Goal: Information Seeking & Learning: Learn about a topic

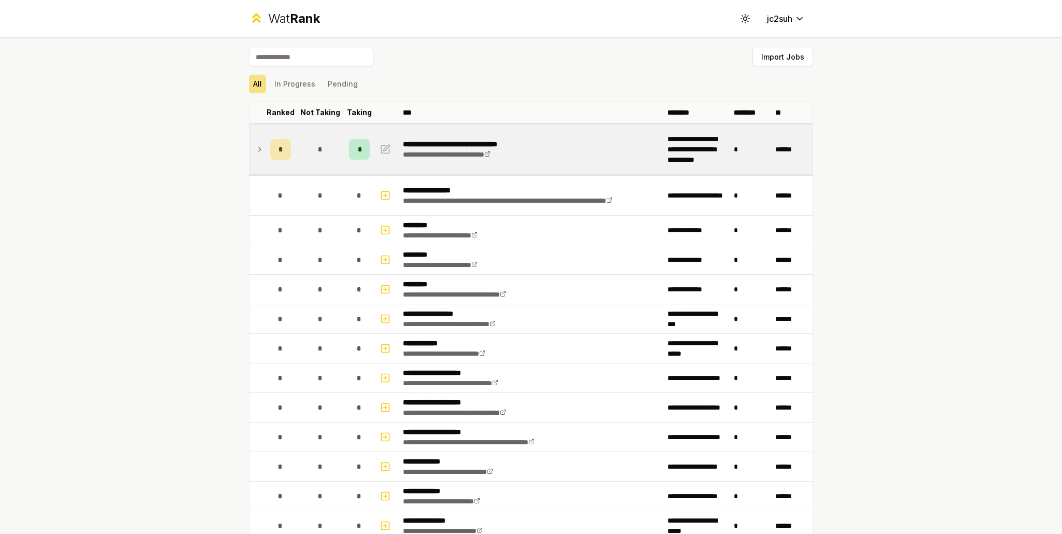
drag, startPoint x: 291, startPoint y: 141, endPoint x: 286, endPoint y: 141, distance: 5.2
click at [290, 141] on tr "**********" at bounding box center [530, 148] width 563 height 51
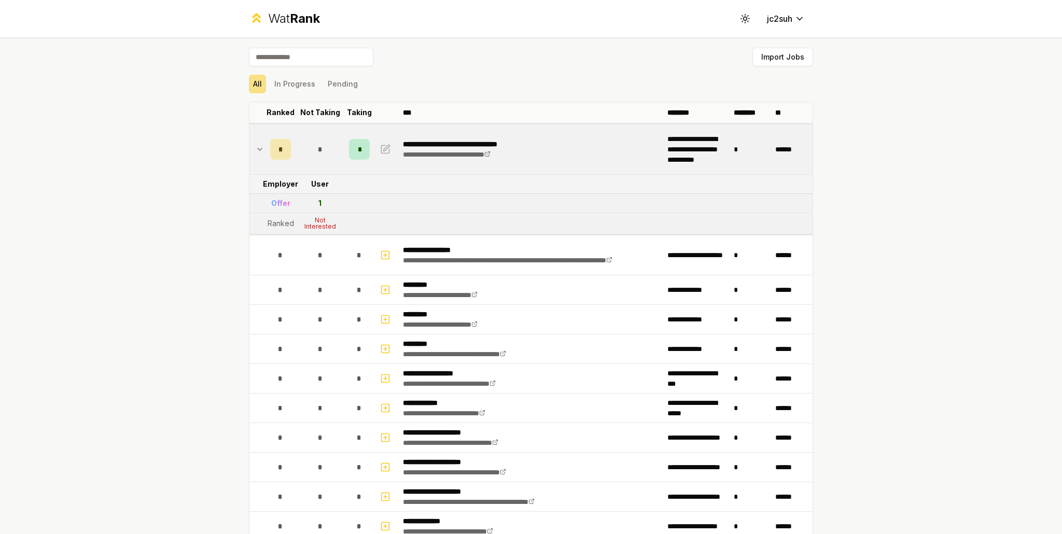
click at [319, 227] on div "Not Interested" at bounding box center [319, 223] width 41 height 12
click at [320, 227] on div "Not Interested" at bounding box center [319, 223] width 41 height 12
click at [317, 153] on span "*" at bounding box center [319, 149] width 5 height 10
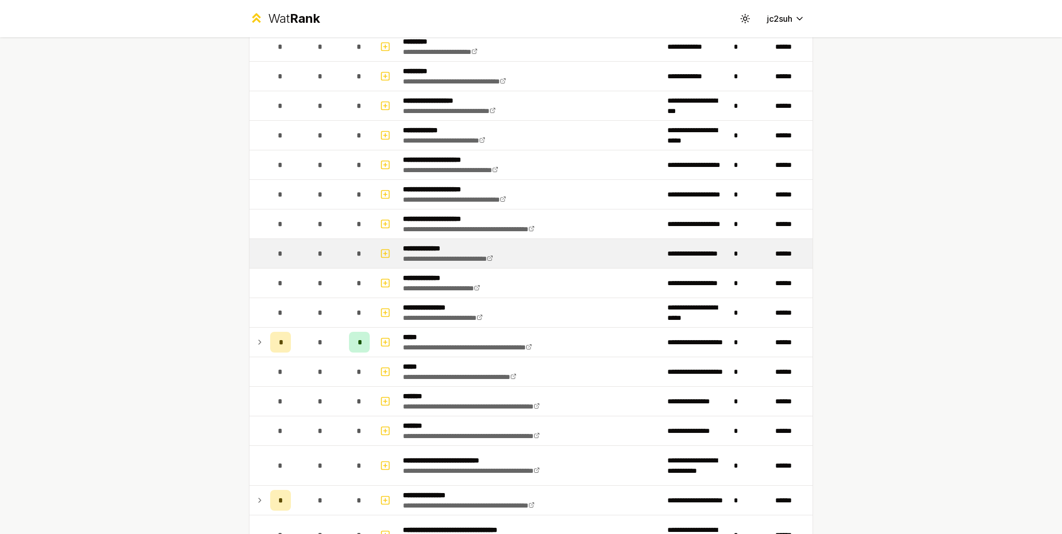
scroll to position [207, 0]
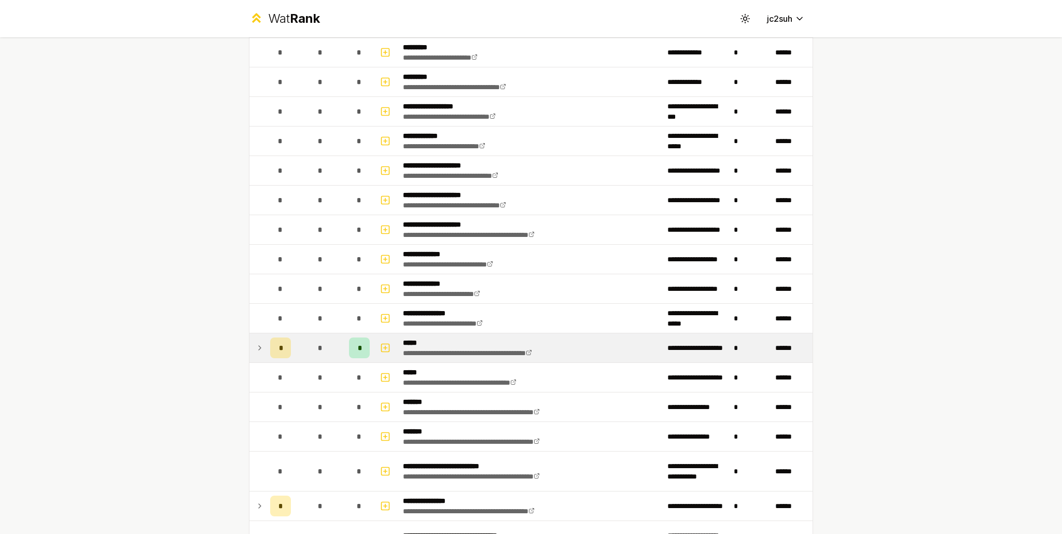
click at [295, 343] on td "*" at bounding box center [320, 347] width 50 height 29
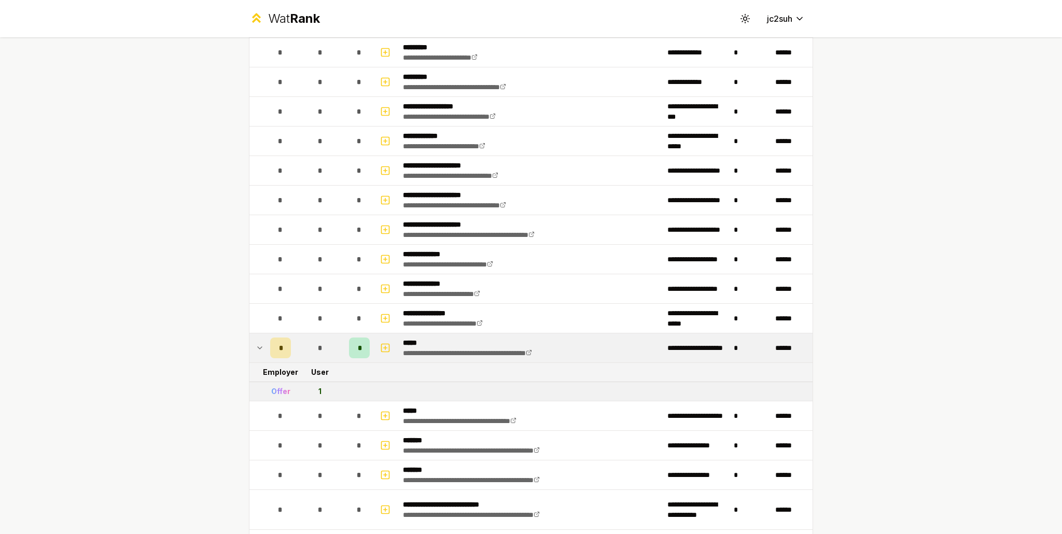
click at [313, 340] on div "*" at bounding box center [320, 348] width 21 height 21
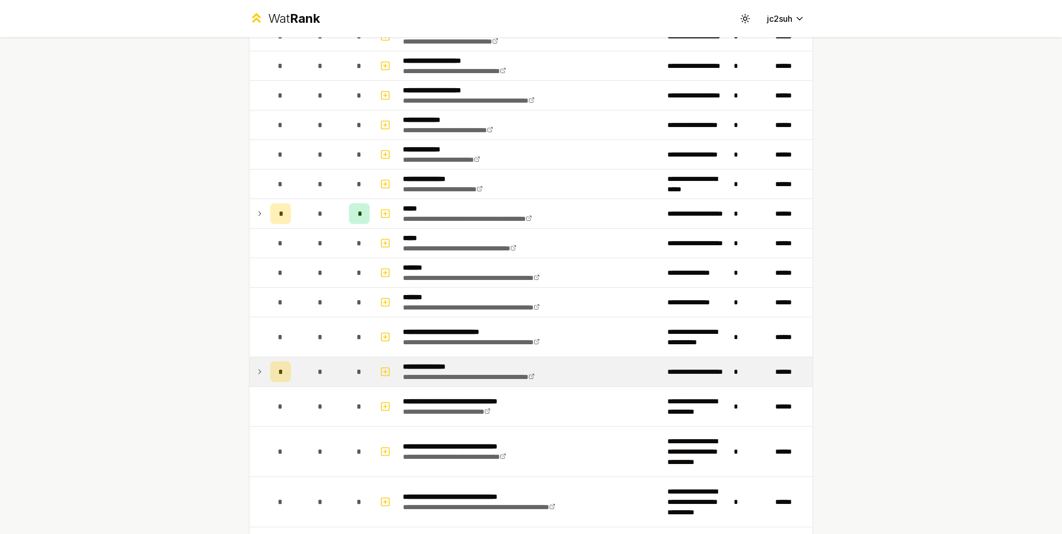
scroll to position [363, 0]
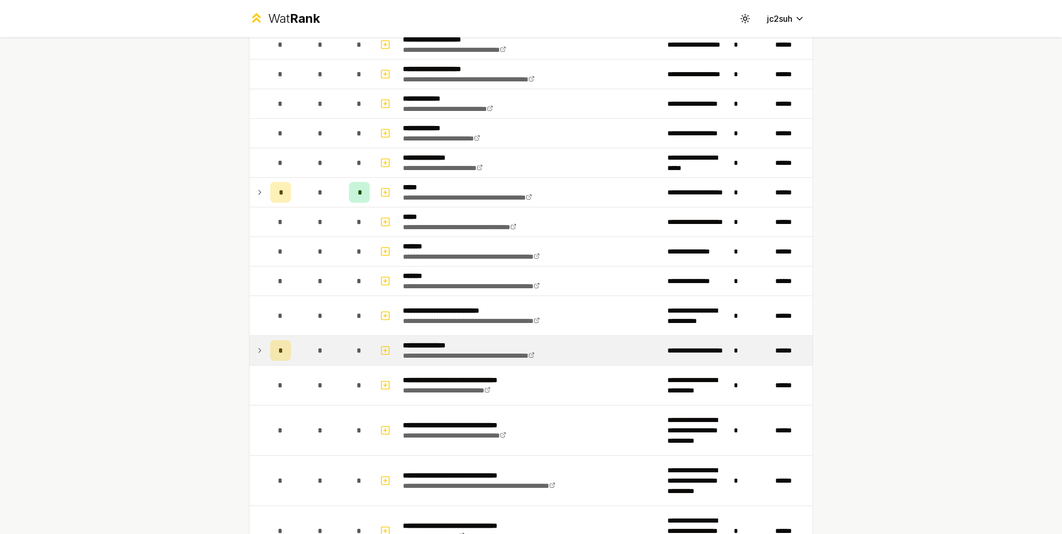
click at [319, 353] on div "*" at bounding box center [320, 350] width 21 height 21
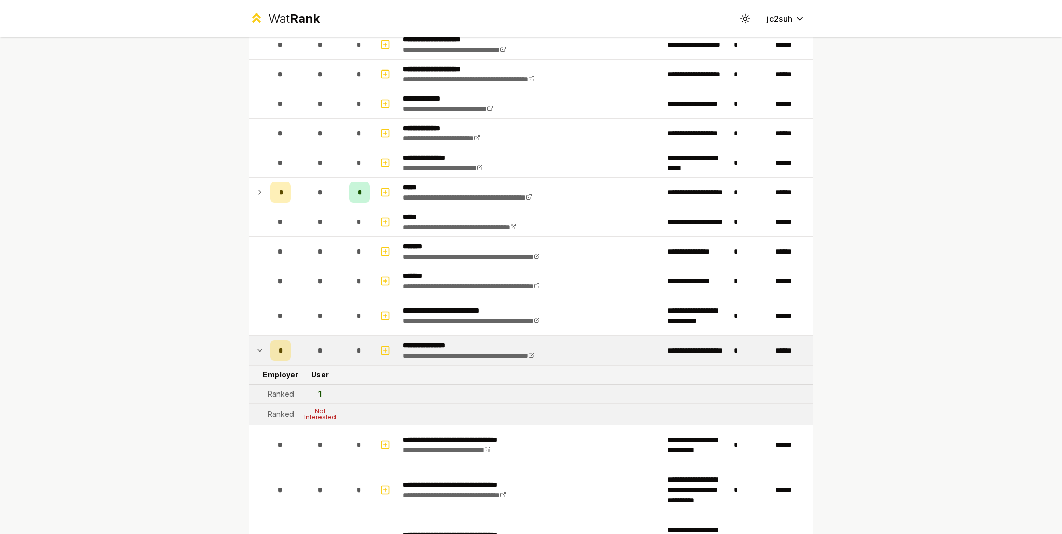
click at [319, 349] on div "*" at bounding box center [320, 350] width 21 height 21
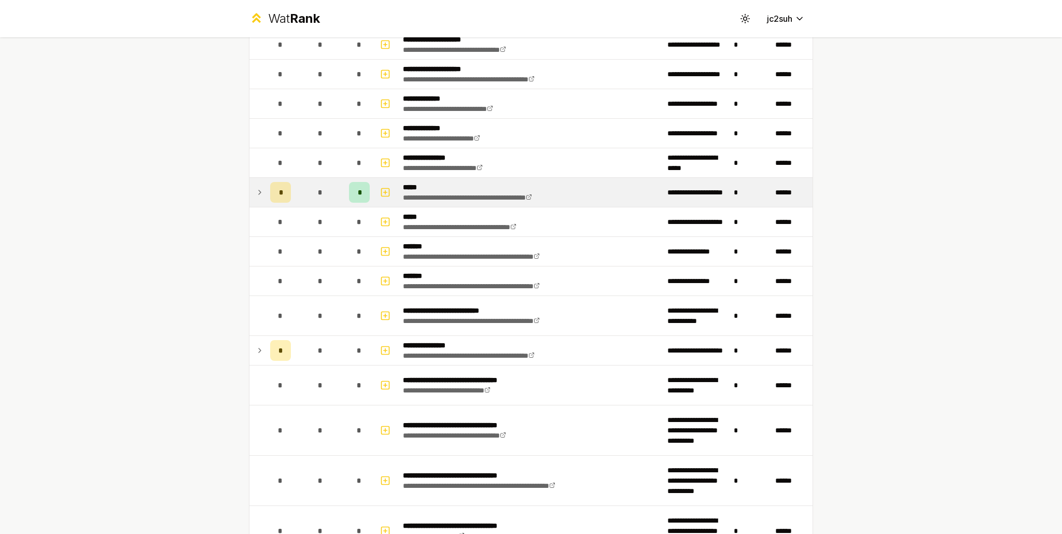
click at [329, 201] on td "*" at bounding box center [320, 192] width 50 height 29
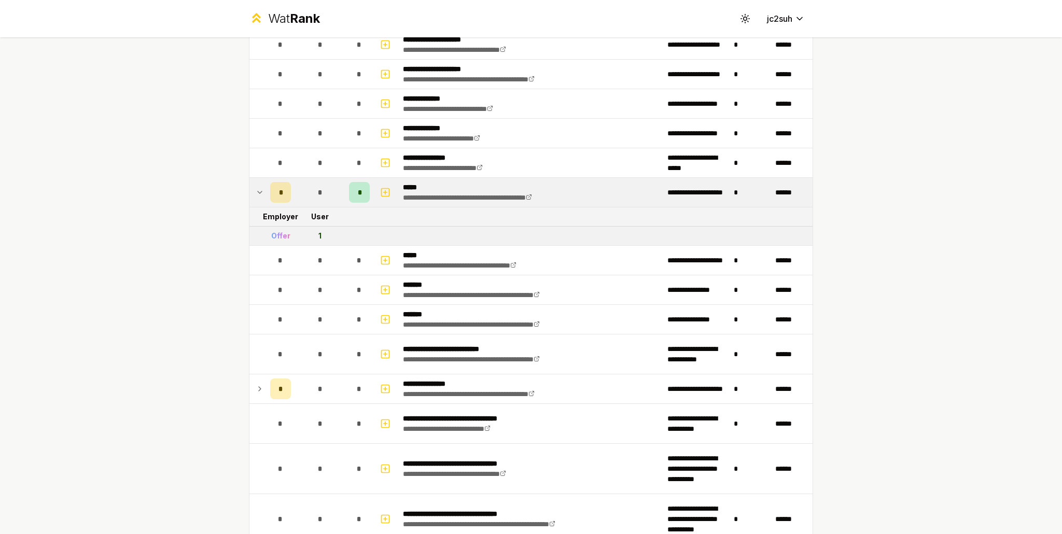
click at [326, 199] on td "*" at bounding box center [320, 192] width 50 height 29
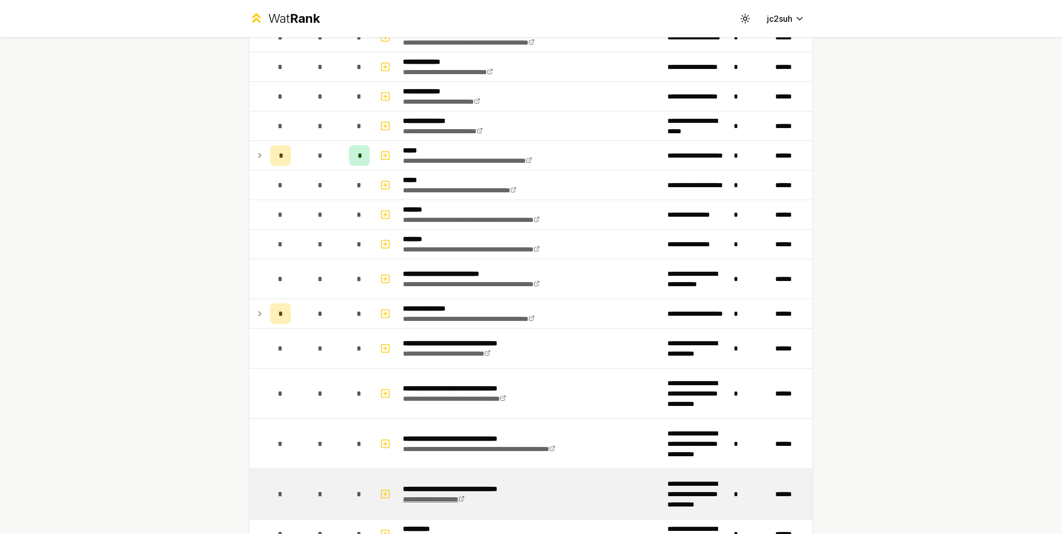
scroll to position [622, 0]
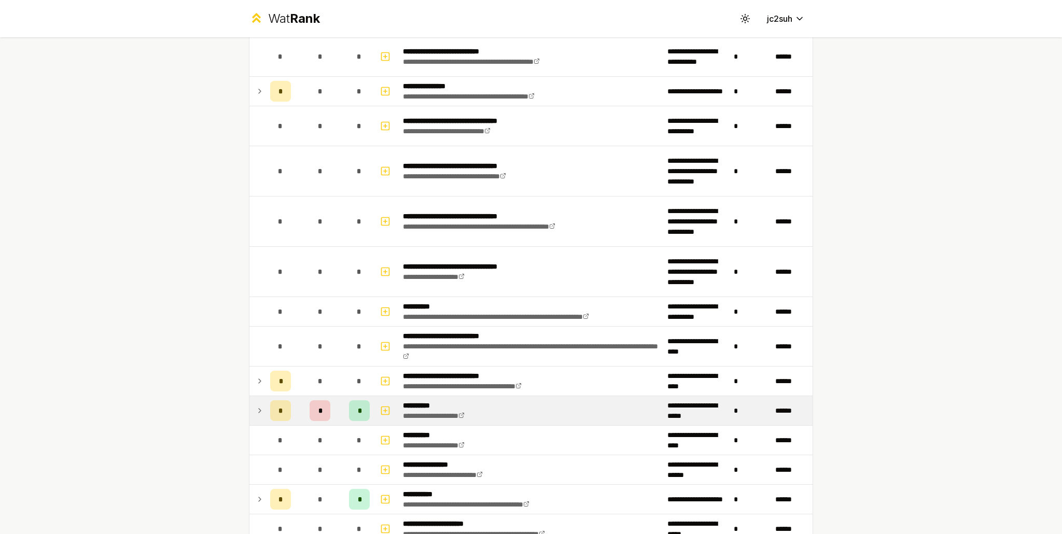
click at [338, 400] on td "*" at bounding box center [320, 410] width 50 height 29
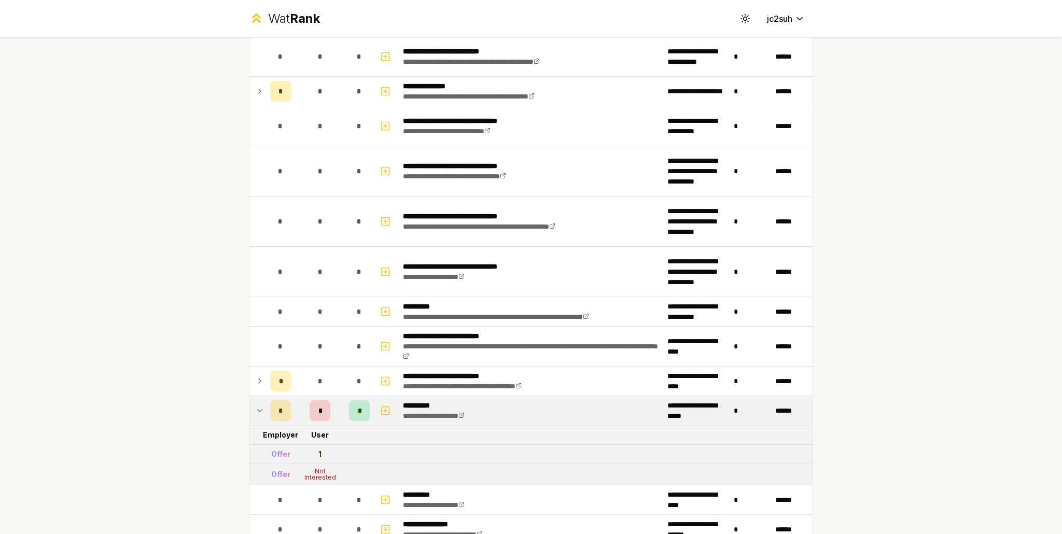
click at [338, 398] on td "*" at bounding box center [320, 410] width 50 height 29
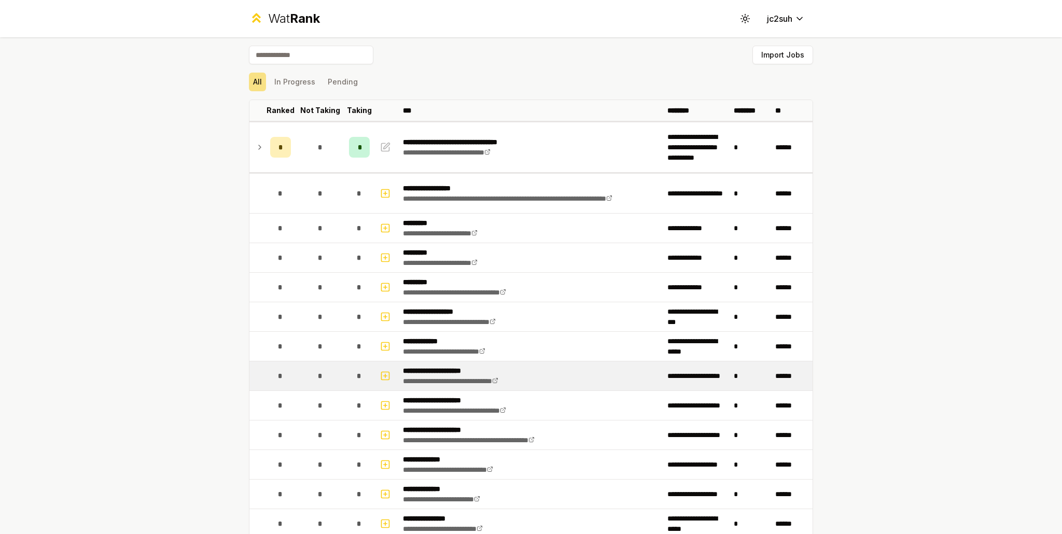
scroll to position [0, 0]
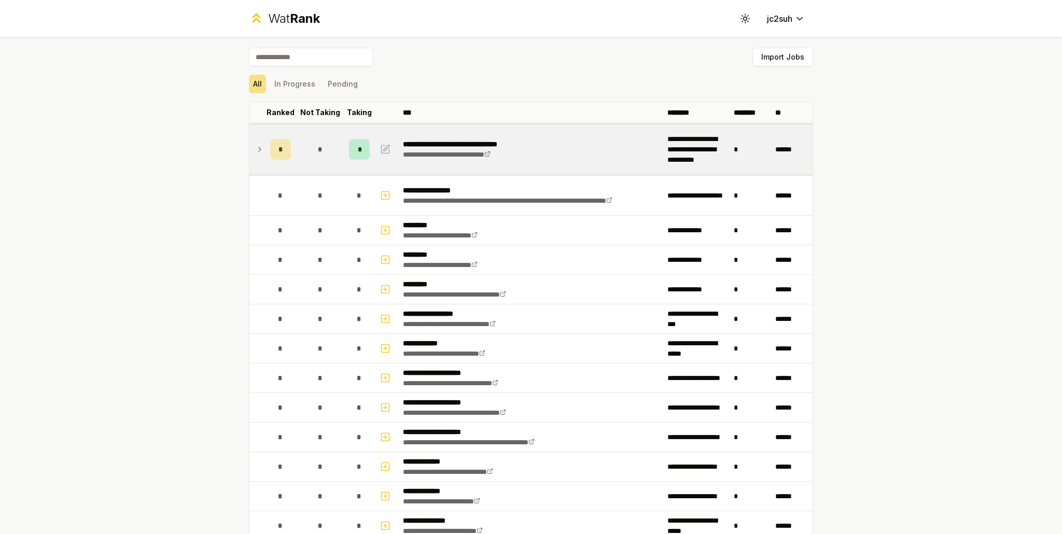
click at [321, 163] on td "*" at bounding box center [320, 149] width 50 height 50
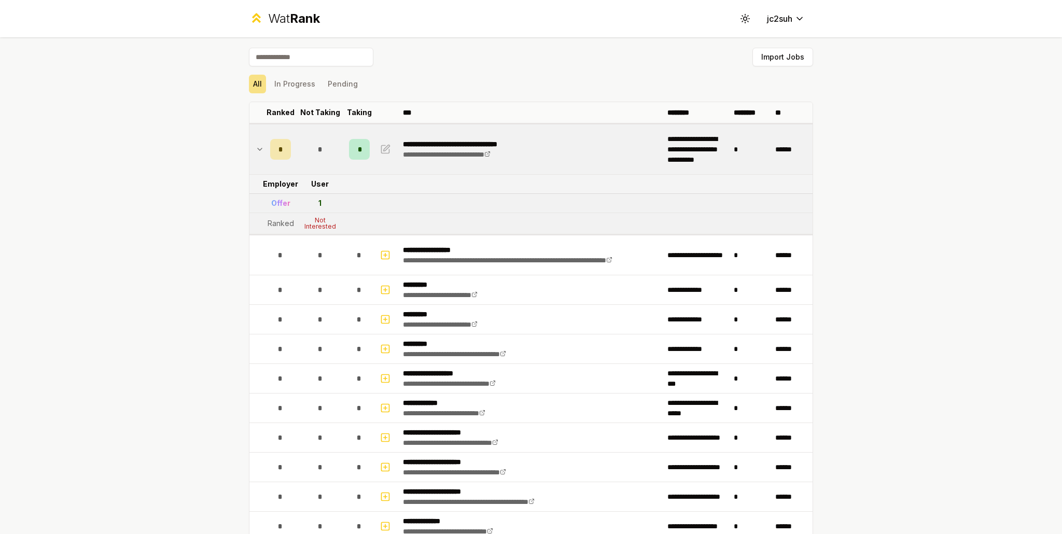
click at [323, 161] on td "*" at bounding box center [320, 149] width 50 height 50
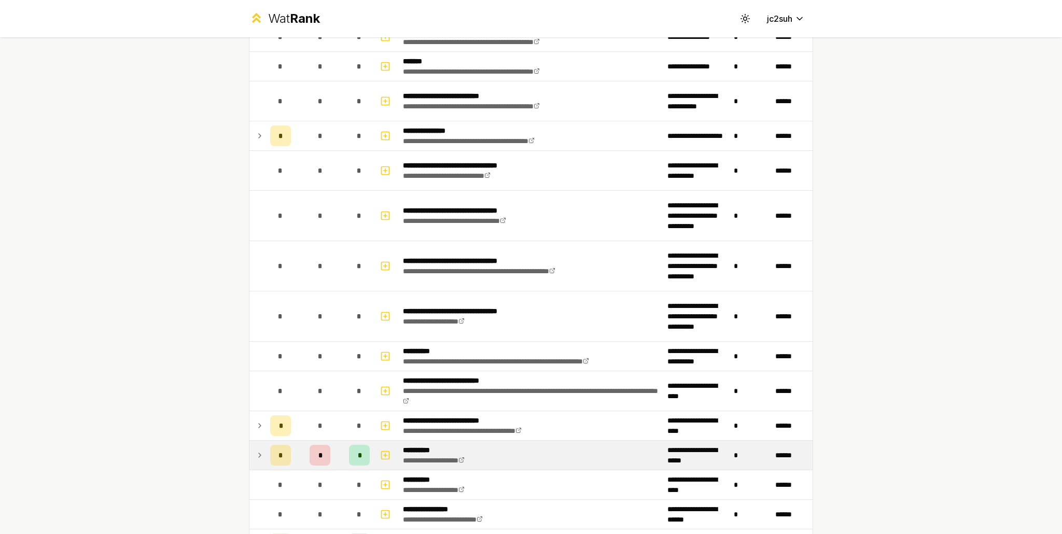
scroll to position [778, 0]
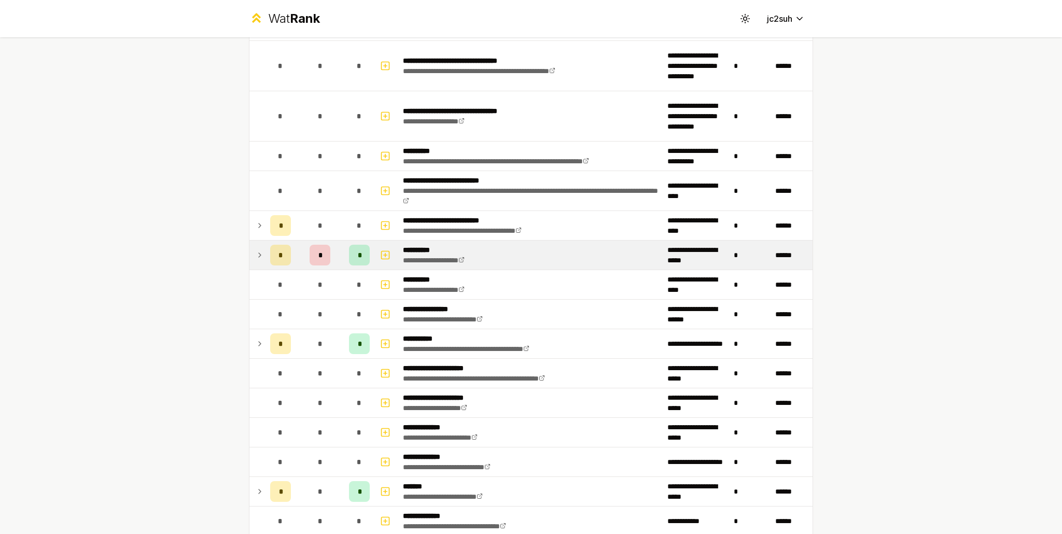
click at [321, 246] on div "*" at bounding box center [320, 255] width 21 height 21
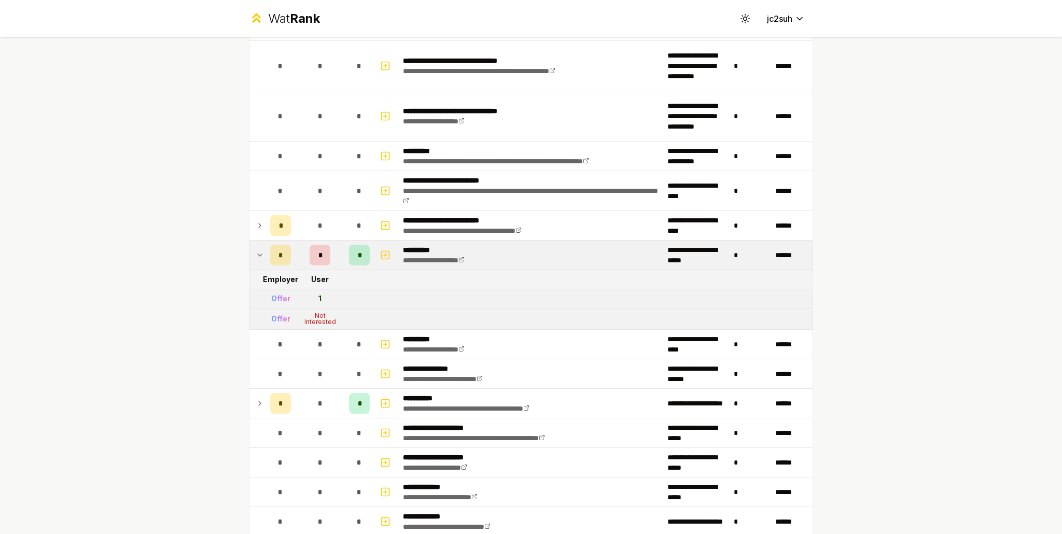
click at [326, 246] on div "*" at bounding box center [320, 255] width 21 height 21
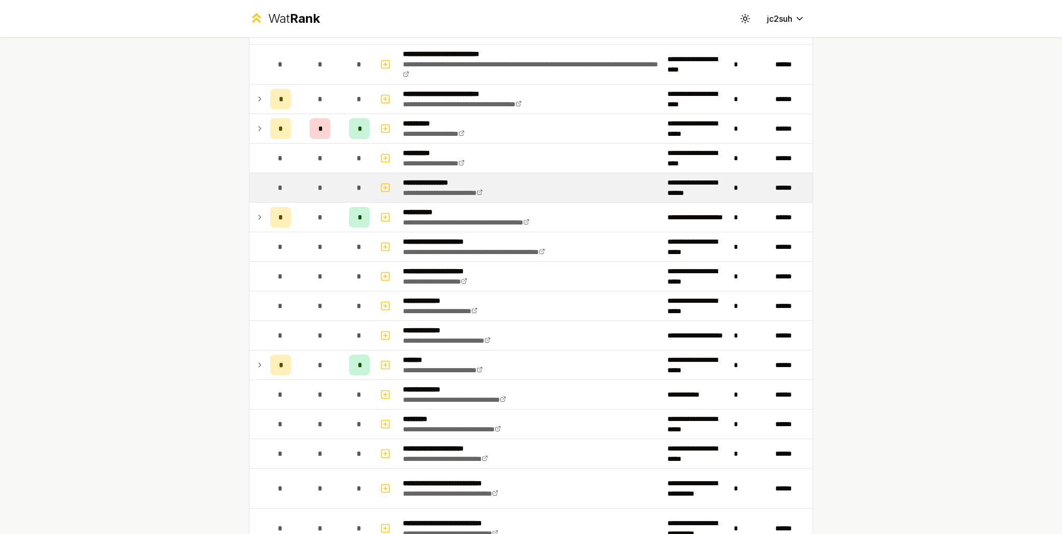
scroll to position [933, 0]
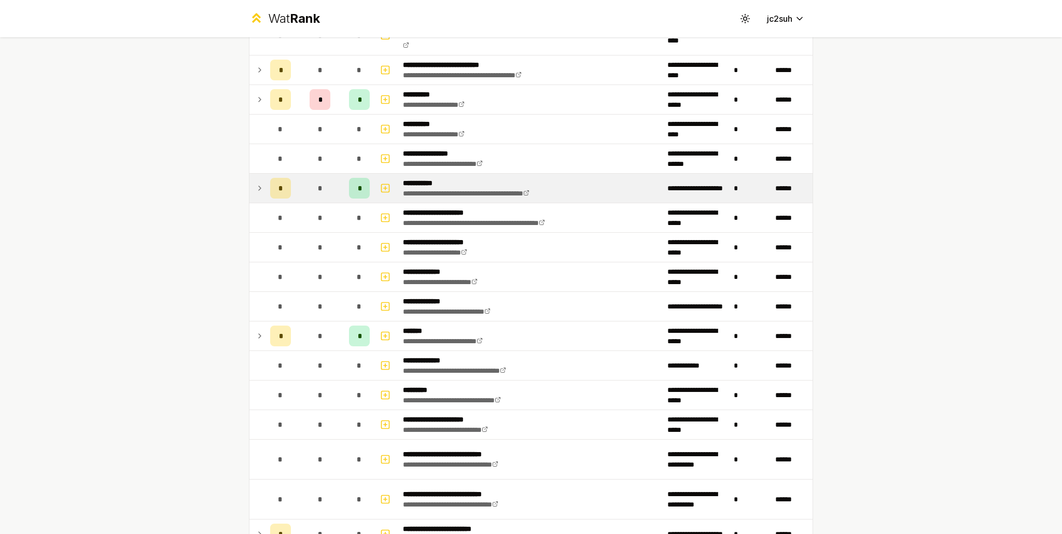
click at [317, 188] on span "*" at bounding box center [319, 188] width 5 height 10
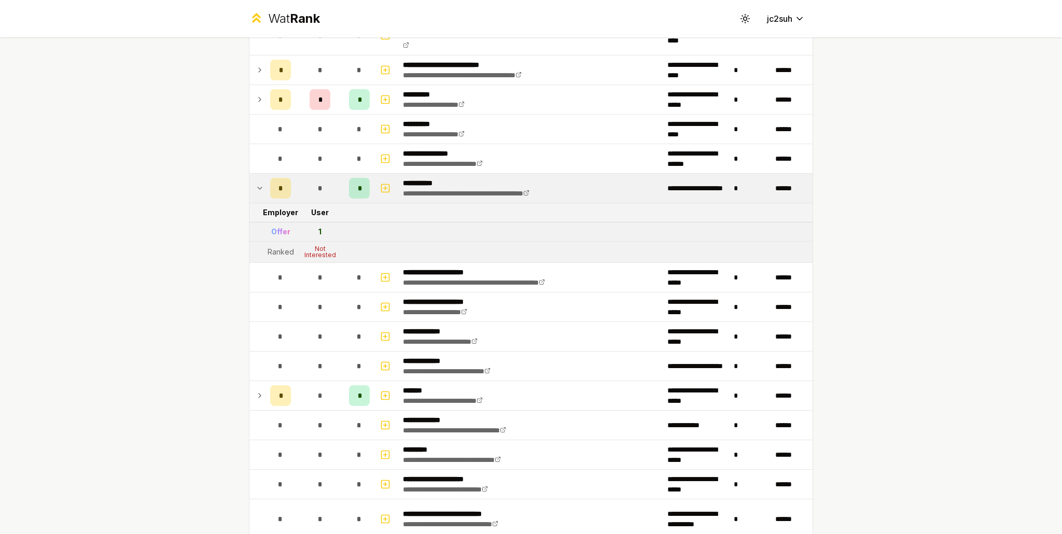
click at [317, 183] on span "*" at bounding box center [319, 188] width 5 height 10
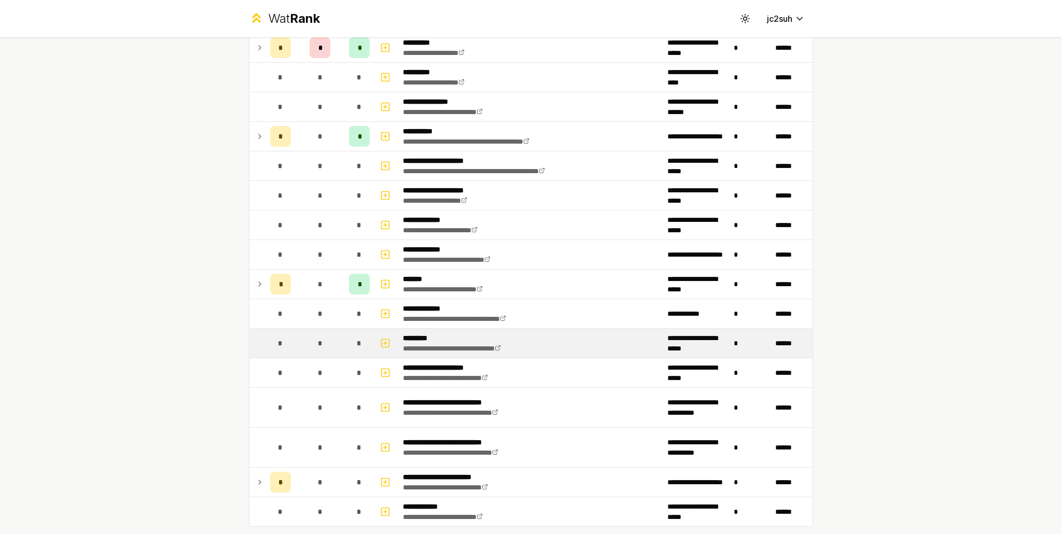
scroll to position [1037, 0]
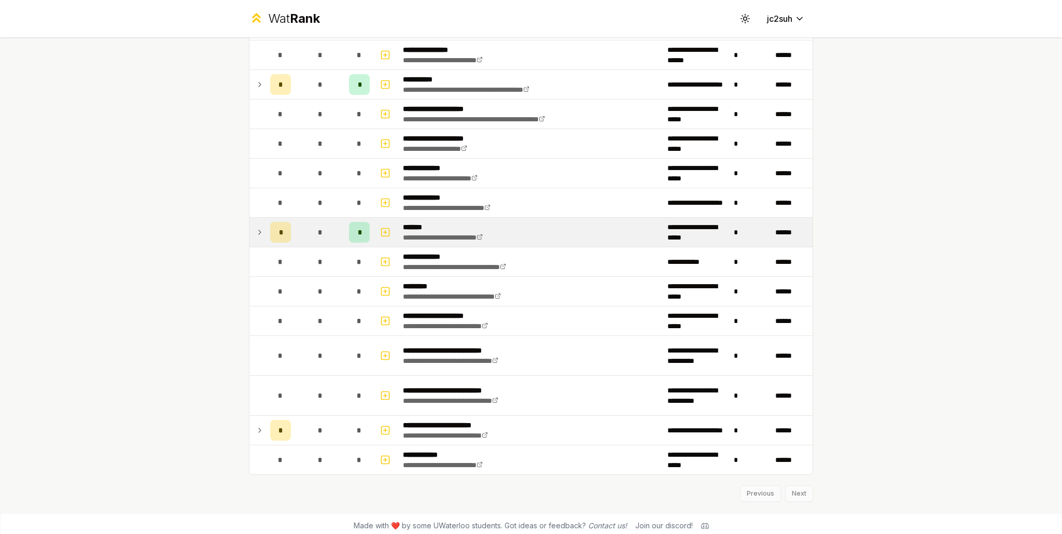
click at [319, 234] on div "*" at bounding box center [320, 232] width 21 height 21
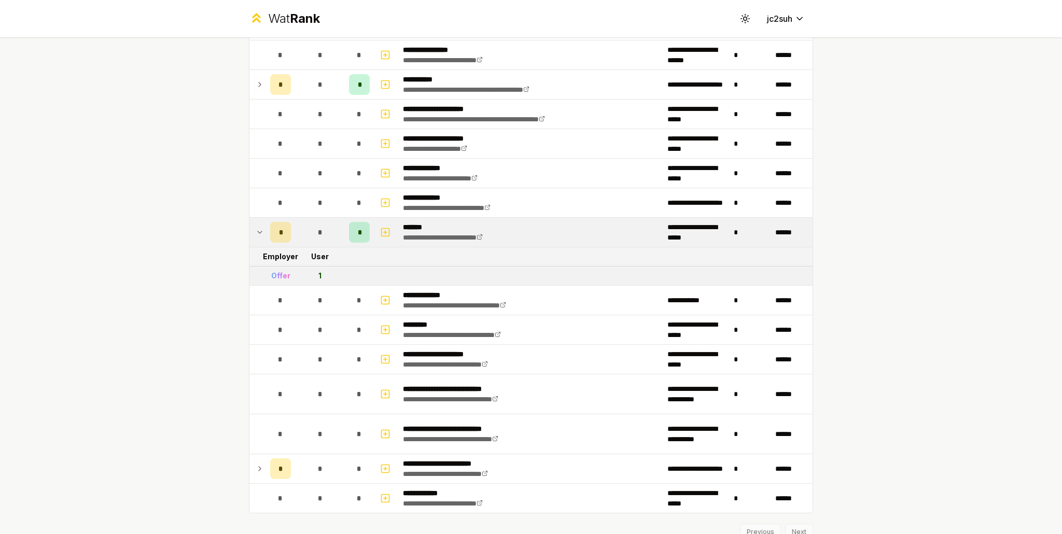
click at [319, 233] on div "*" at bounding box center [320, 232] width 21 height 21
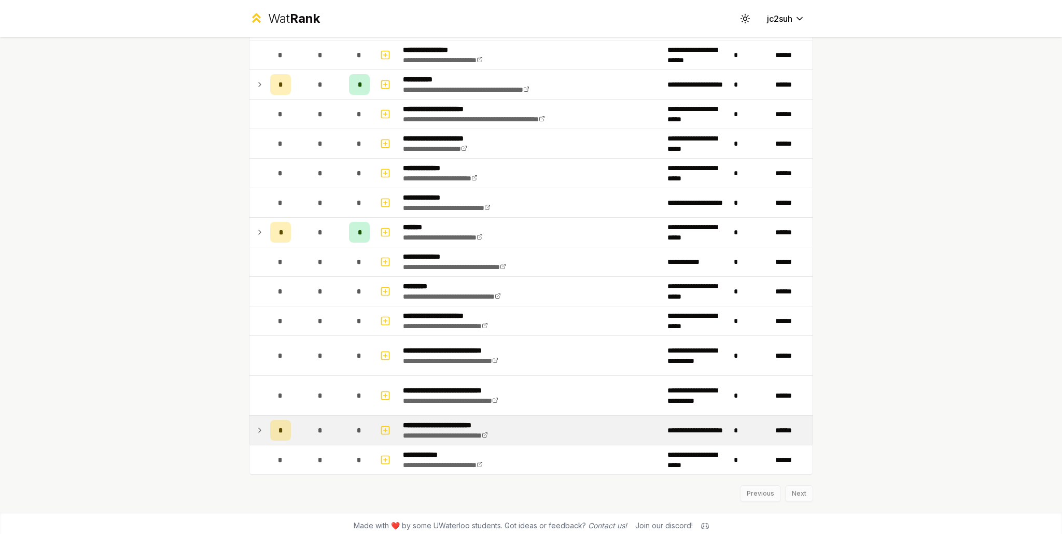
click at [308, 416] on td "*" at bounding box center [320, 430] width 50 height 29
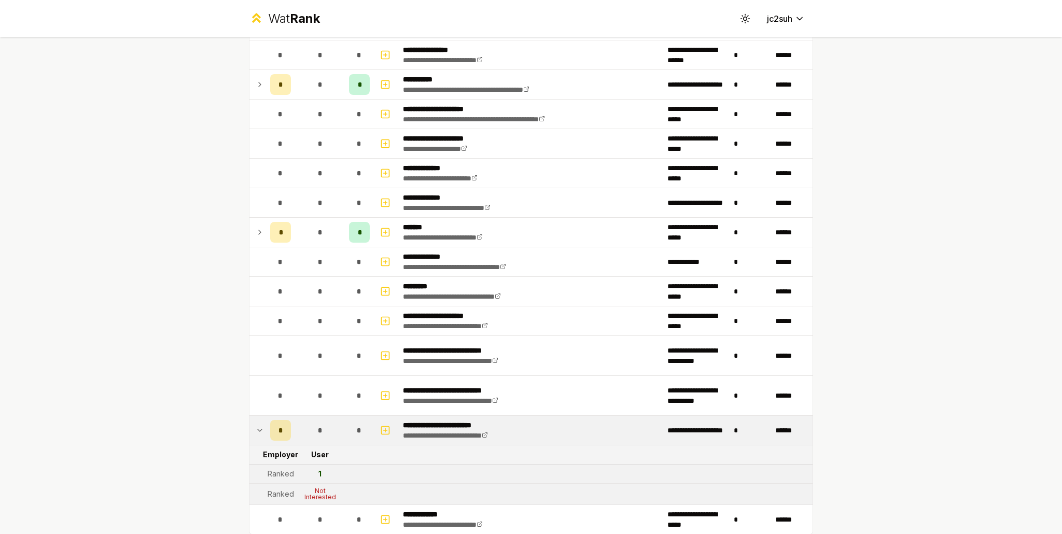
click at [315, 416] on td "*" at bounding box center [320, 430] width 50 height 29
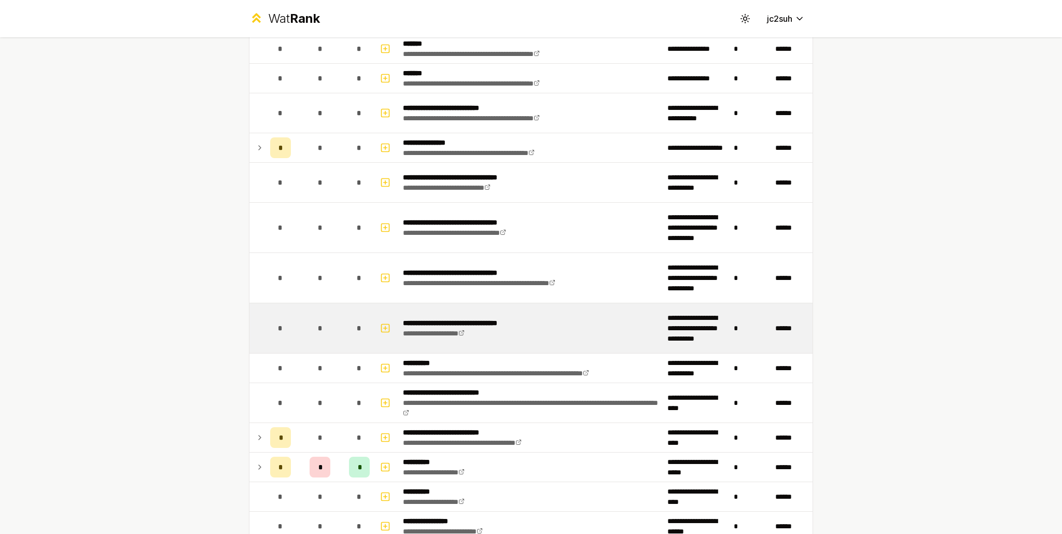
scroll to position [518, 0]
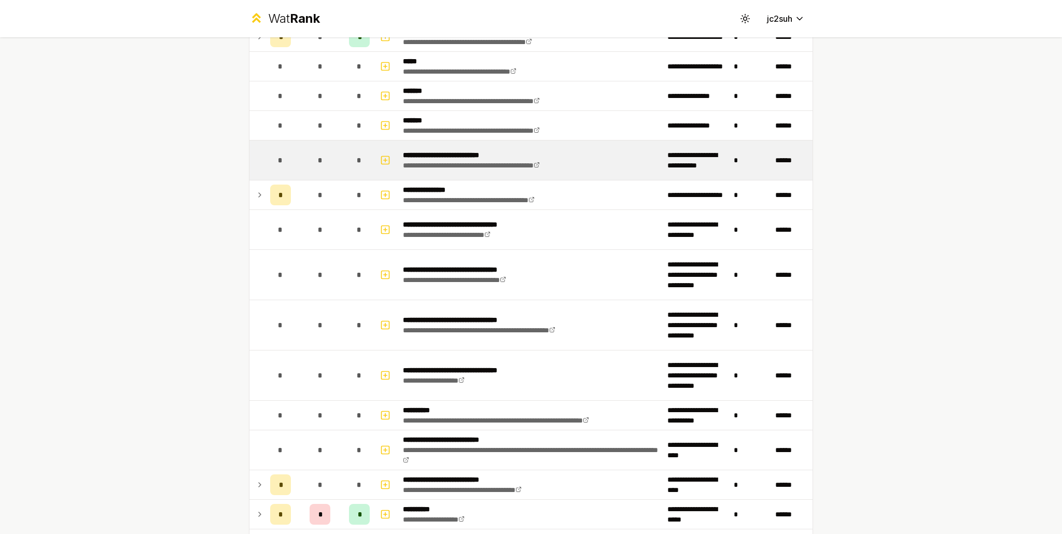
click at [340, 165] on td "*" at bounding box center [320, 160] width 50 height 39
